Goal: Information Seeking & Learning: Learn about a topic

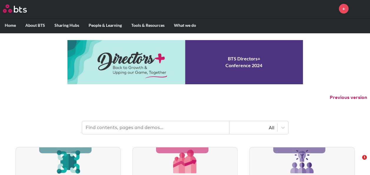
scroll to position [88, 0]
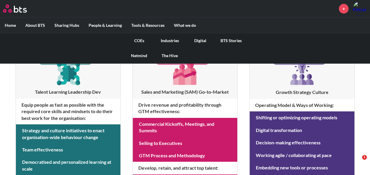
click at [158, 42] on link "Industries" at bounding box center [170, 40] width 31 height 15
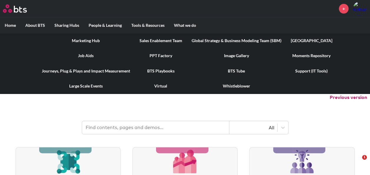
click at [303, 38] on link "[GEOGRAPHIC_DATA]" at bounding box center [311, 40] width 51 height 15
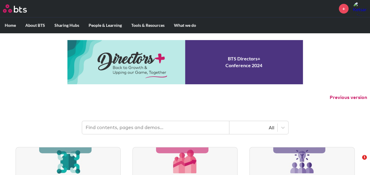
click at [119, 126] on input "text" at bounding box center [155, 127] width 147 height 13
type input "b"
type input "industry simulation"
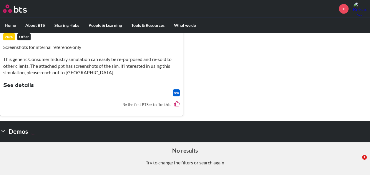
scroll to position [397, 0]
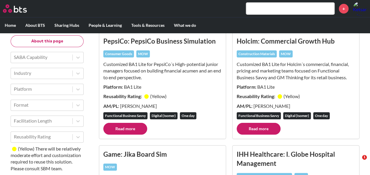
scroll to position [59, 0]
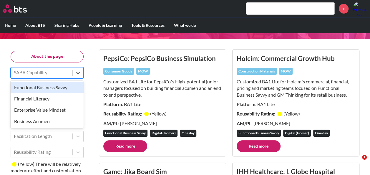
click at [73, 67] on div at bounding box center [78, 72] width 11 height 11
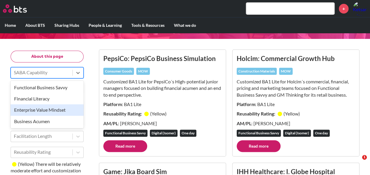
click at [57, 107] on div "Enterprise Value Mindset" at bounding box center [47, 109] width 73 height 11
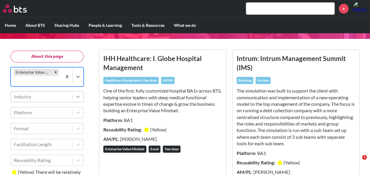
click at [74, 99] on div at bounding box center [78, 96] width 11 height 11
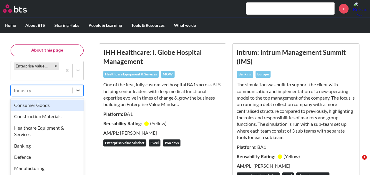
scroll to position [79, 0]
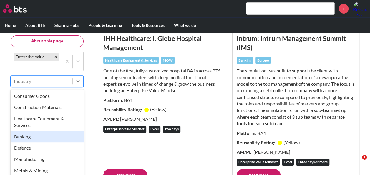
click at [50, 134] on div "Banking" at bounding box center [47, 136] width 73 height 11
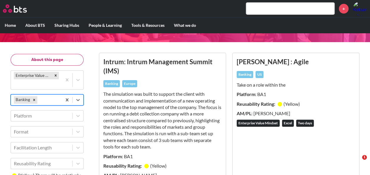
scroll to position [35, 0]
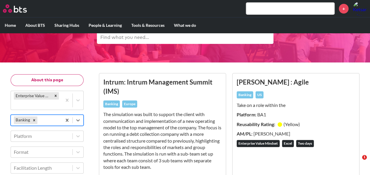
click at [137, 82] on h3 "Intrum: Intrum Management Summit (IMS)" at bounding box center [162, 86] width 118 height 19
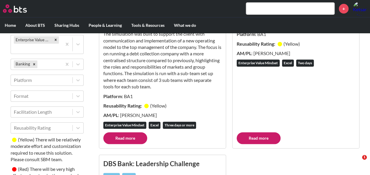
scroll to position [153, 0]
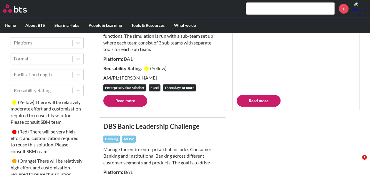
click at [130, 99] on link "Read more" at bounding box center [125, 101] width 44 height 12
